Goal: Find specific page/section: Find specific page/section

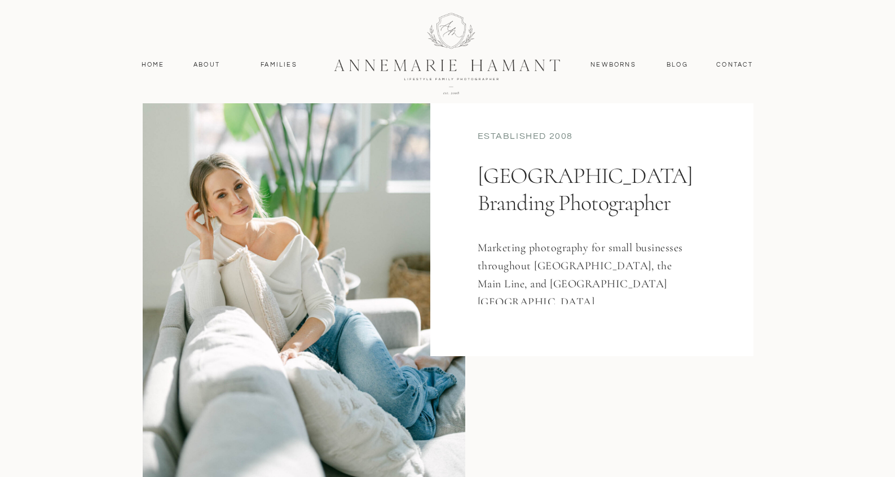
scroll to position [118, 0]
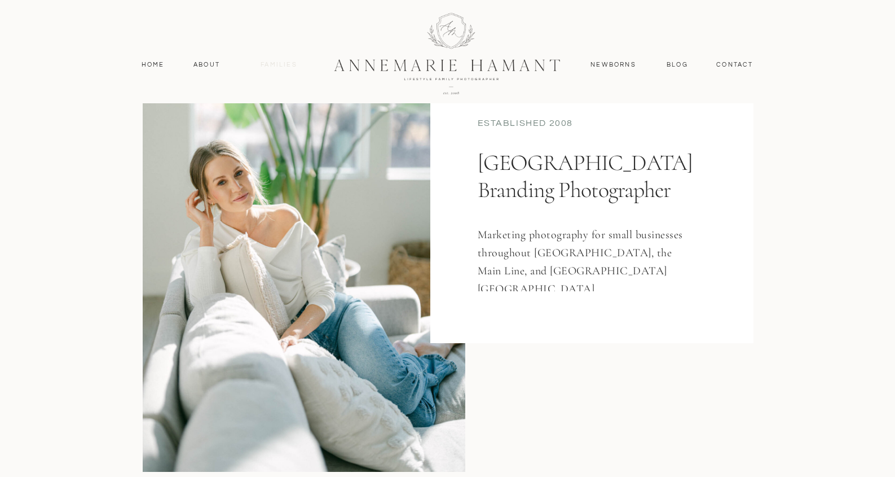
click at [272, 66] on nav "Families" at bounding box center [279, 65] width 51 height 10
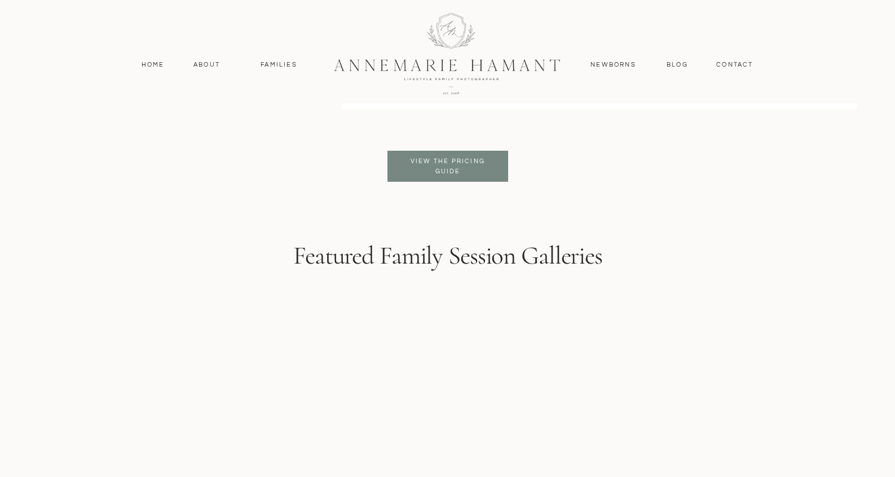
scroll to position [2751, 0]
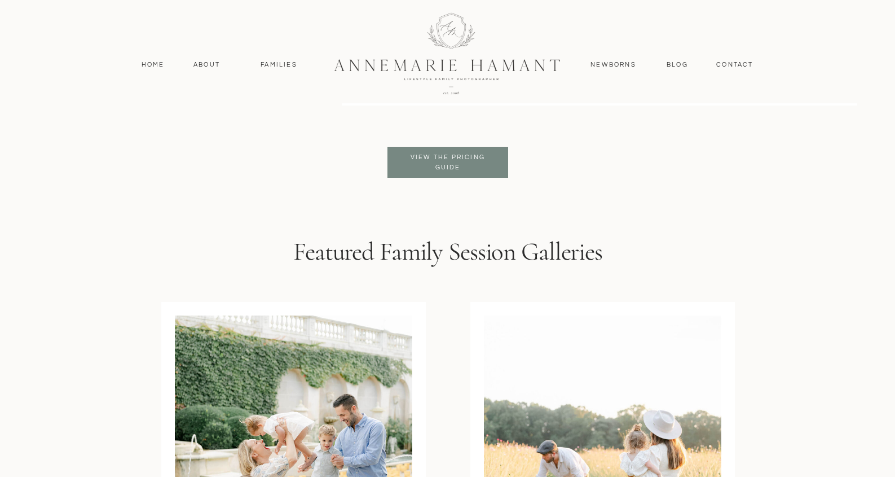
click at [432, 166] on p "View the pricing guide" at bounding box center [448, 162] width 92 height 20
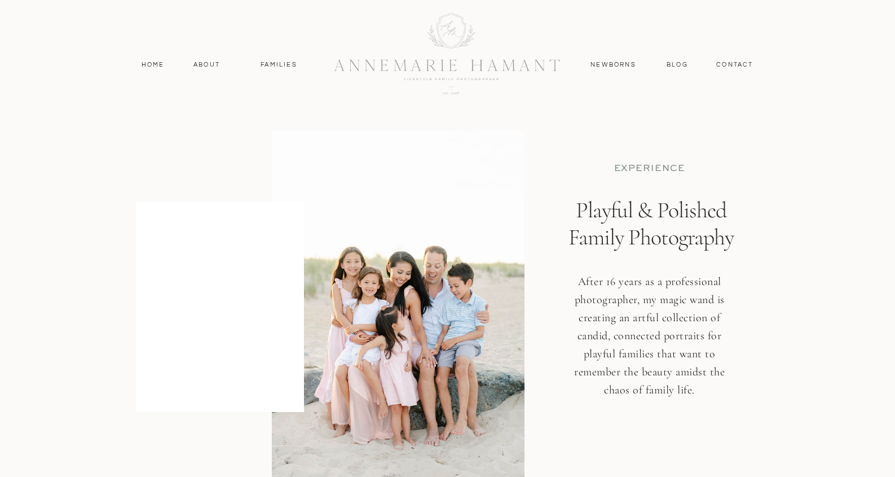
scroll to position [2751, 0]
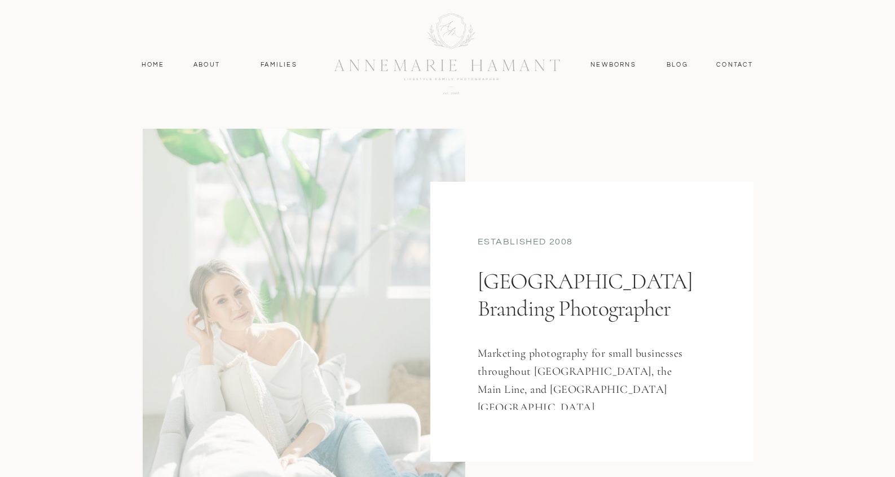
scroll to position [118, 0]
